Goal: Information Seeking & Learning: Check status

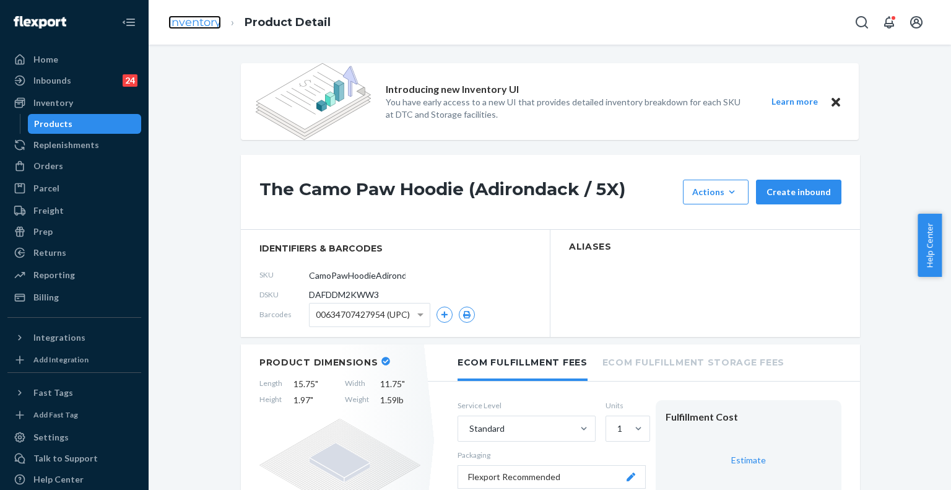
drag, startPoint x: 214, startPoint y: 29, endPoint x: 191, endPoint y: 19, distance: 24.4
click at [191, 19] on link "Inventory" at bounding box center [194, 22] width 53 height 14
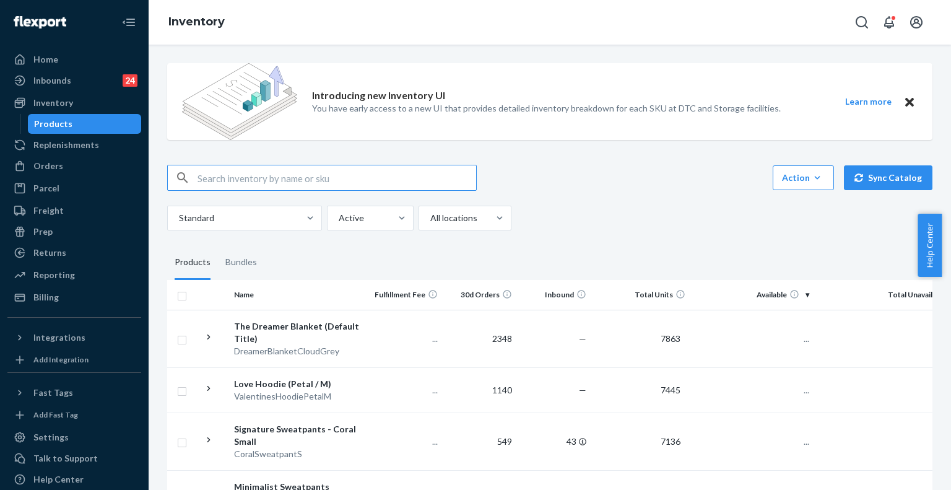
click at [277, 179] on input "text" at bounding box center [337, 177] width 279 height 25
type input "minimalist hoodie leopard"
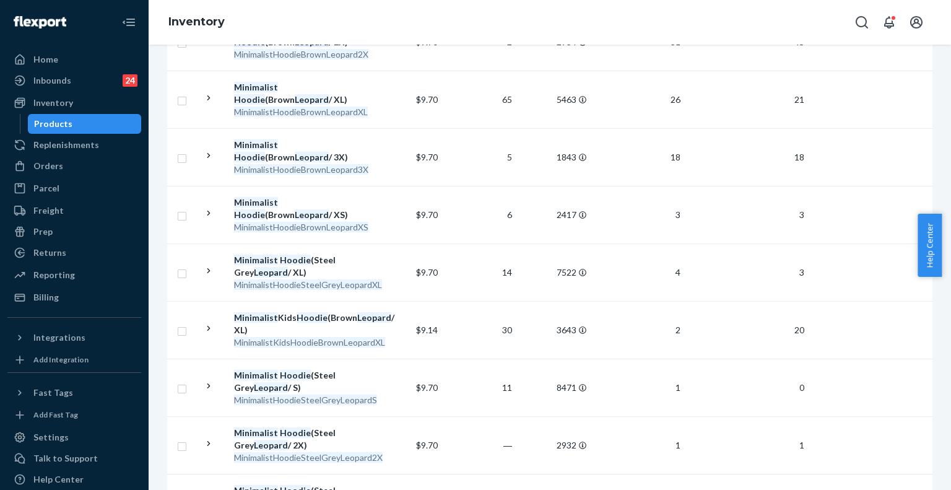
scroll to position [1796, 0]
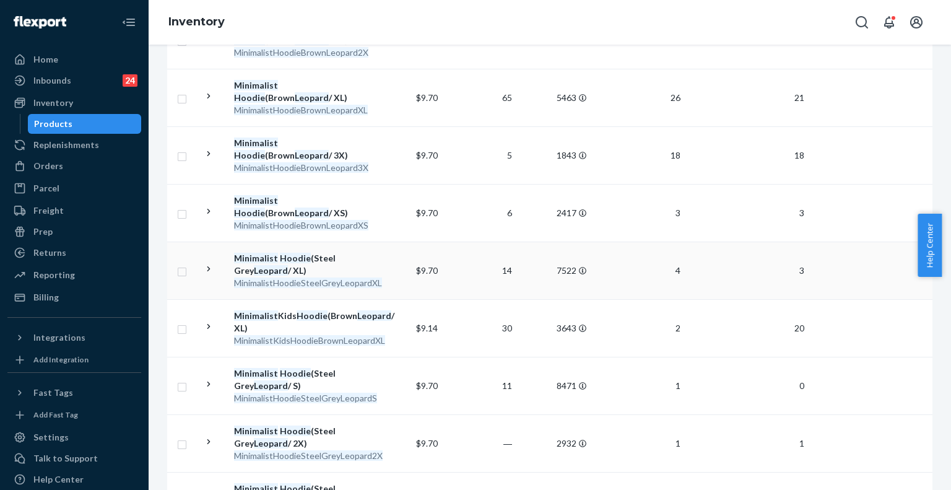
click at [320, 256] on div "Minimalist Hoodie (Steel Grey Leopard / XL)" at bounding box center [298, 264] width 129 height 25
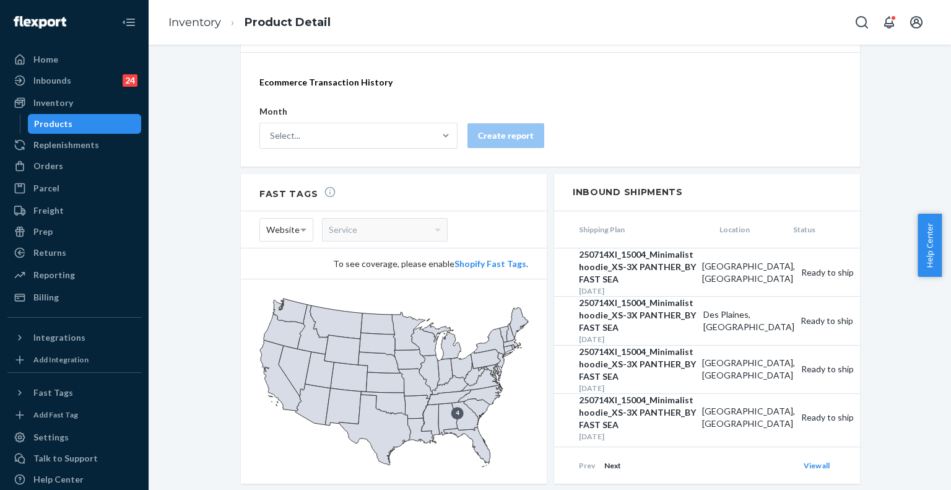
scroll to position [1184, 0]
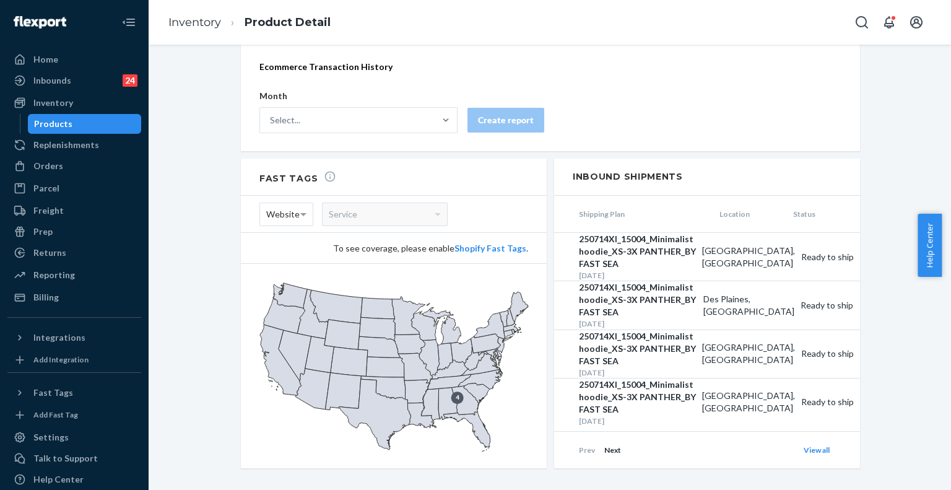
click at [607, 445] on span "Next" at bounding box center [612, 449] width 17 height 9
click at [585, 445] on span "Prev" at bounding box center [587, 449] width 16 height 9
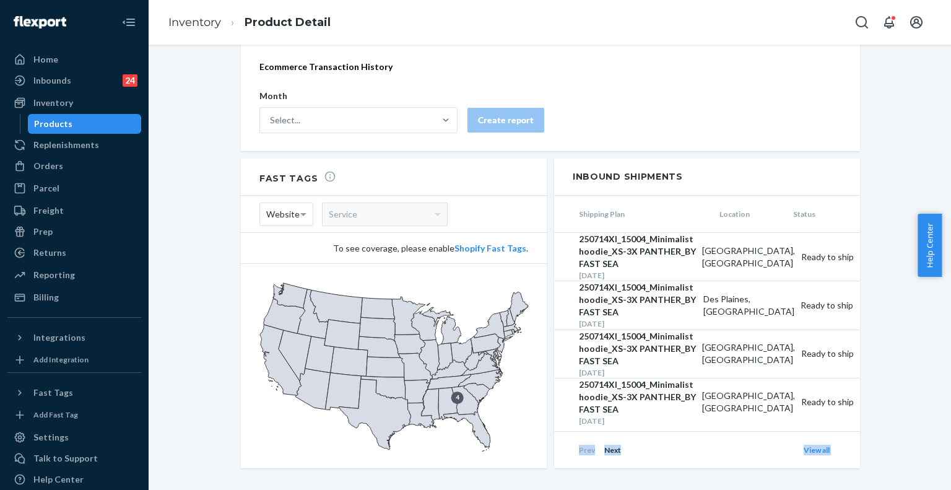
click at [656, 445] on div "Prev Next View all" at bounding box center [719, 450] width 281 height 11
